Goal: Information Seeking & Learning: Learn about a topic

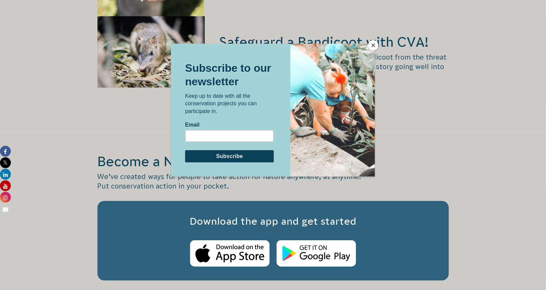
scroll to position [1006, 0]
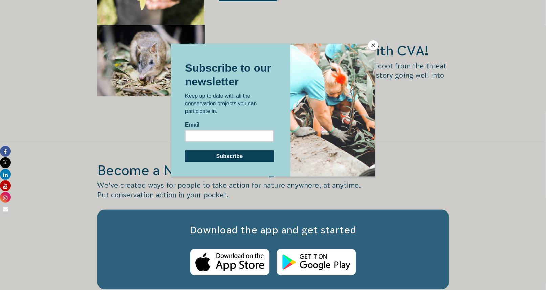
click at [374, 44] on button "Close" at bounding box center [373, 45] width 10 height 10
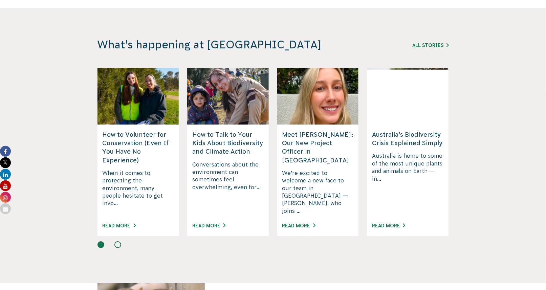
scroll to position [1734, 0]
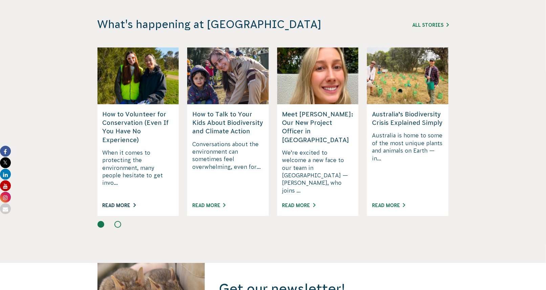
click at [116, 203] on link "Read More" at bounding box center [119, 205] width 33 height 5
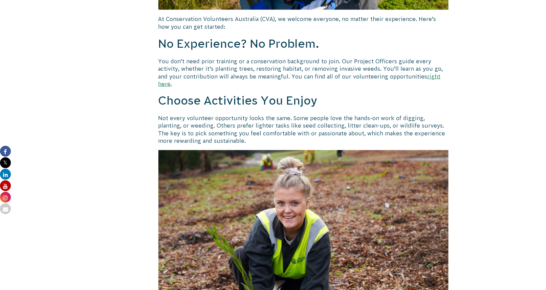
scroll to position [414, 0]
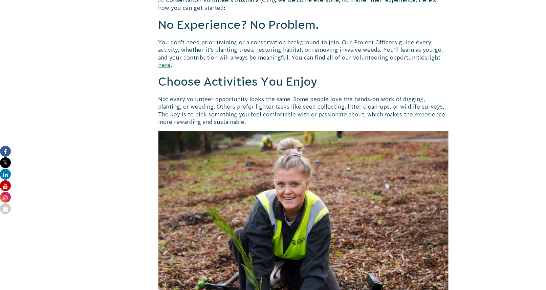
click at [410, 59] on link "right here" at bounding box center [299, 61] width 282 height 14
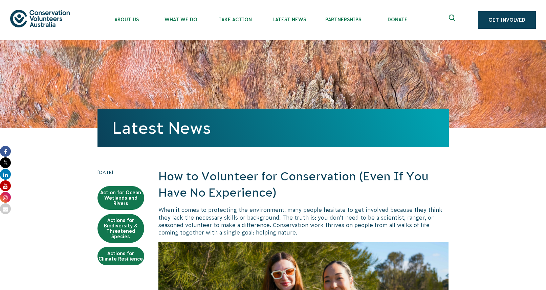
scroll to position [414, 0]
